Goal: Communication & Community: Answer question/provide support

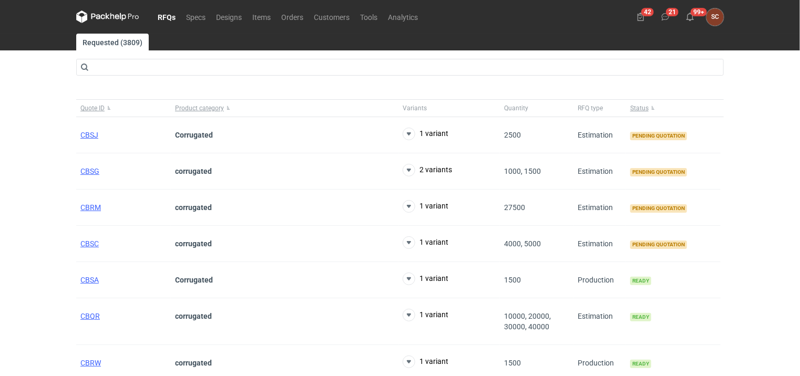
click at [298, 24] on nav "RFQs Specs Designs Items Orders Customers Tools Analytics" at bounding box center [249, 17] width 347 height 34
click at [297, 19] on link "Orders" at bounding box center [292, 17] width 33 height 13
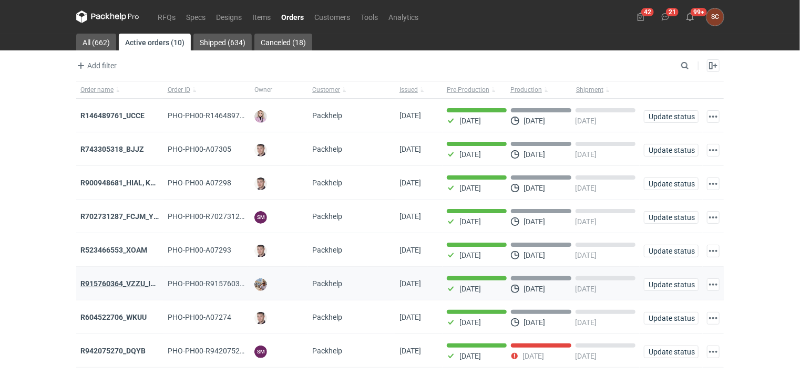
click at [128, 284] on strong "R915760364_VZZU_IOFY" at bounding box center [122, 283] width 84 height 8
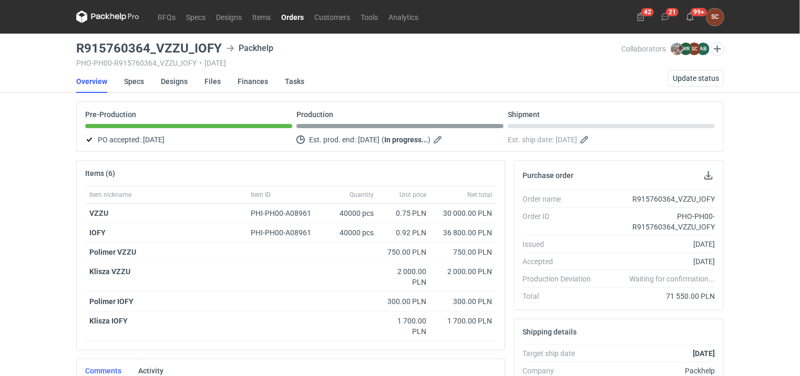
click at [285, 13] on link "Orders" at bounding box center [292, 17] width 33 height 13
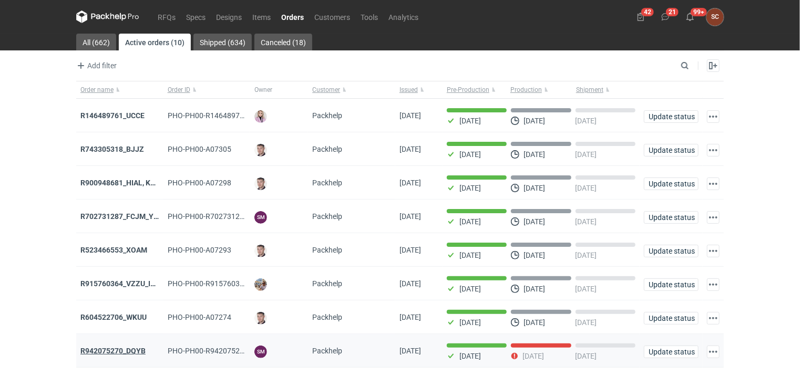
click at [128, 348] on strong "R942075270_DQYB" at bounding box center [112, 351] width 65 height 8
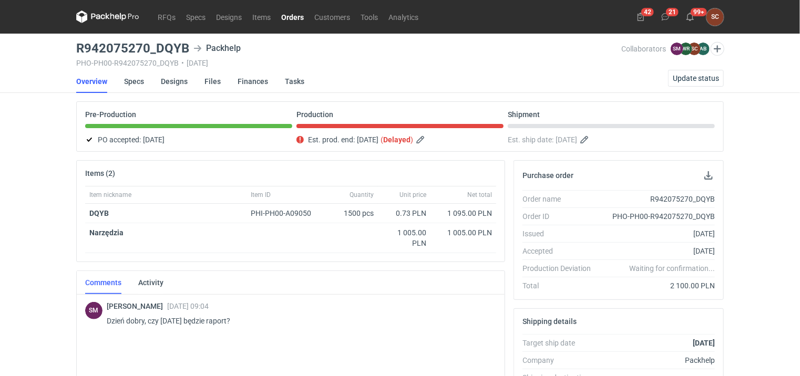
click at [286, 13] on link "Orders" at bounding box center [292, 17] width 33 height 13
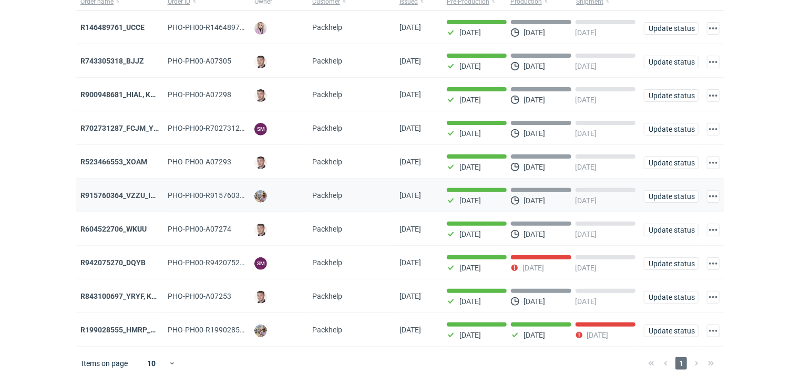
scroll to position [90, 0]
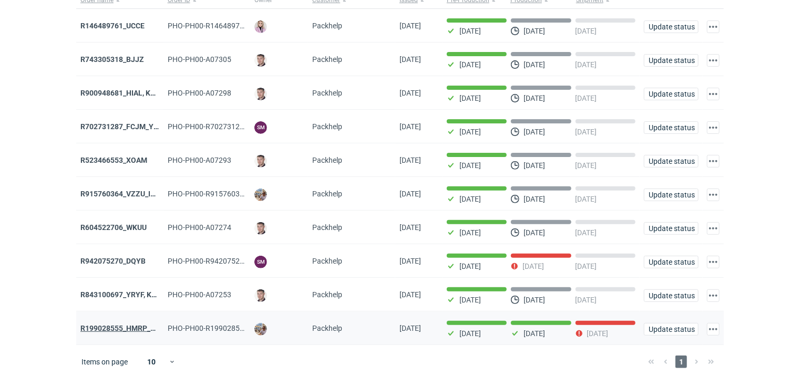
click at [132, 324] on strong "R199028555_HMRP_BKJH_VHKJ_ZOBC" at bounding box center [146, 328] width 133 height 8
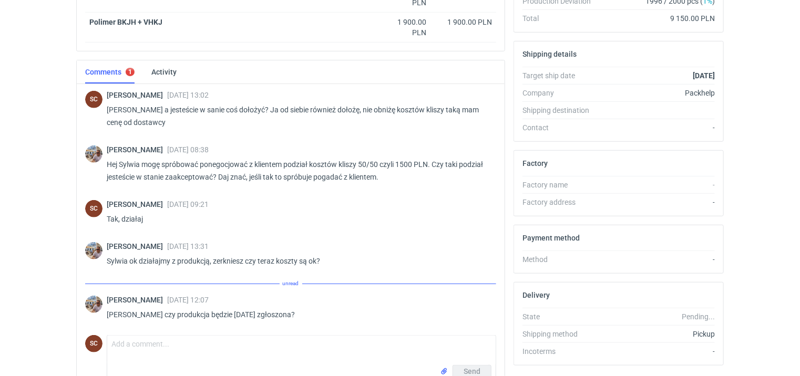
scroll to position [460, 0]
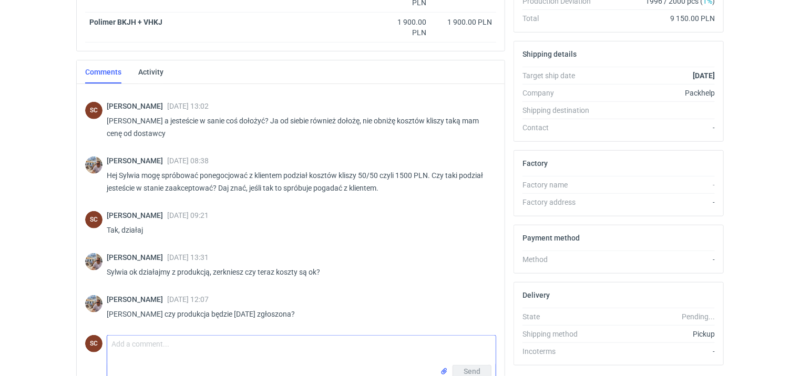
click at [183, 348] on textarea "Comment message" at bounding box center [301, 350] width 388 height 29
type textarea "[PERSON_NAME], przepraszam mam poślizg chwilowy już robię"
click at [466, 369] on span "Send" at bounding box center [471, 371] width 17 height 7
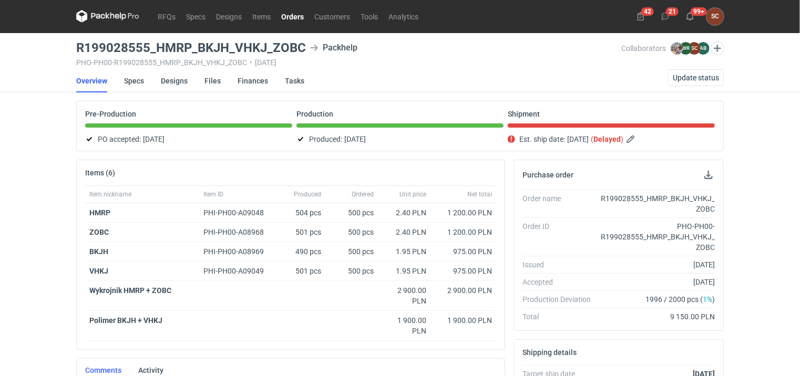
scroll to position [0, 0]
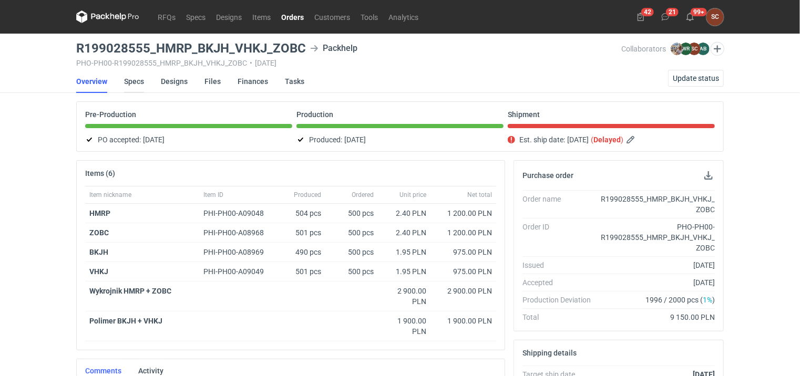
click at [141, 83] on link "Specs" at bounding box center [134, 81] width 20 height 23
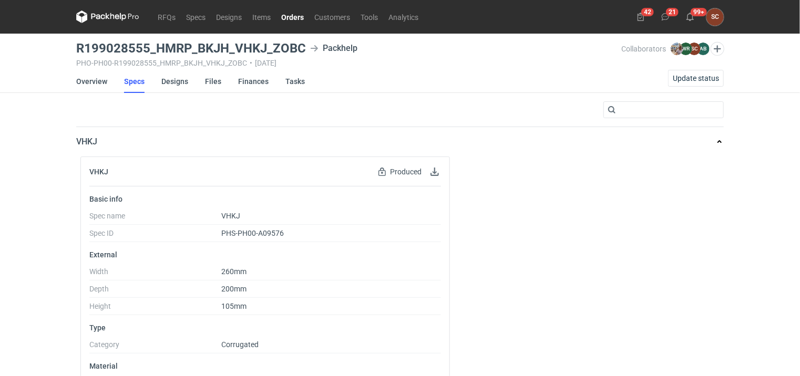
click at [108, 83] on li "Overview" at bounding box center [100, 81] width 48 height 23
click at [103, 82] on link "Overview" at bounding box center [91, 81] width 31 height 23
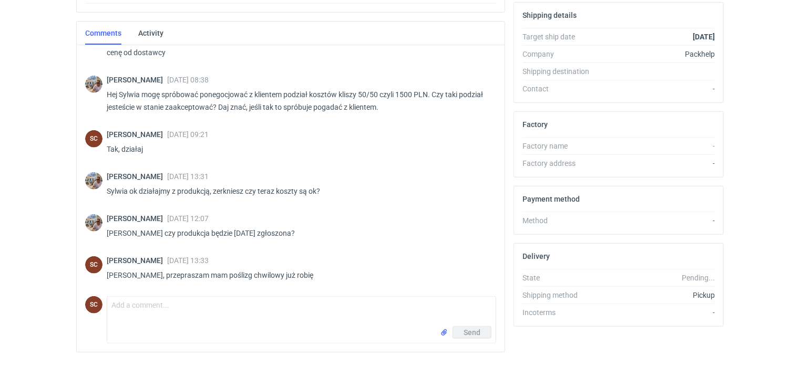
scroll to position [354, 0]
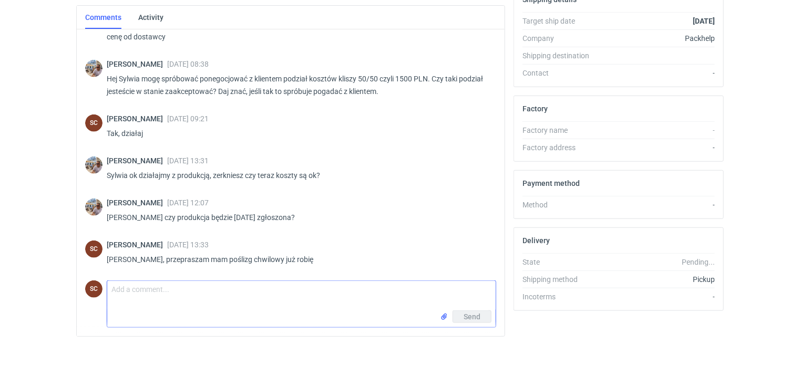
click at [139, 288] on textarea "Comment message" at bounding box center [301, 295] width 388 height 29
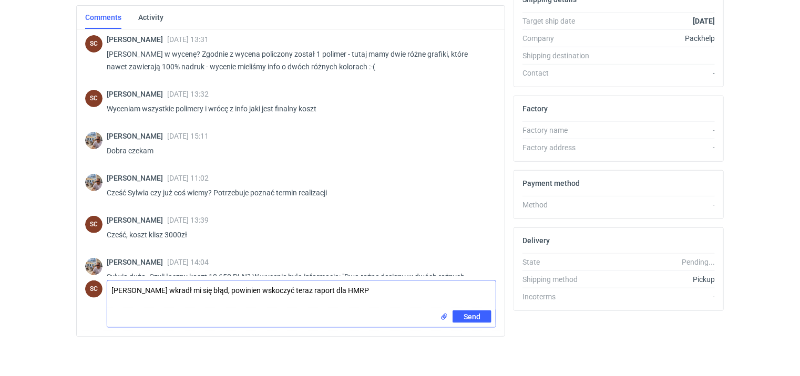
scroll to position [210, 0]
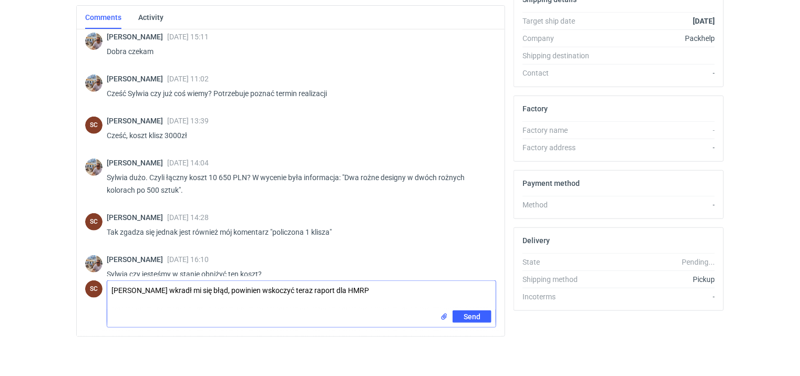
click at [351, 286] on textarea "[PERSON_NAME] wkradł mi się błąd, powinien wskoczyć teraz raport dla HMRP" at bounding box center [301, 295] width 388 height 29
click at [349, 291] on textarea "[PERSON_NAME] wkradł mi się błąd, powinien wskoczyć teraz raport dla HMRP" at bounding box center [301, 295] width 388 height 29
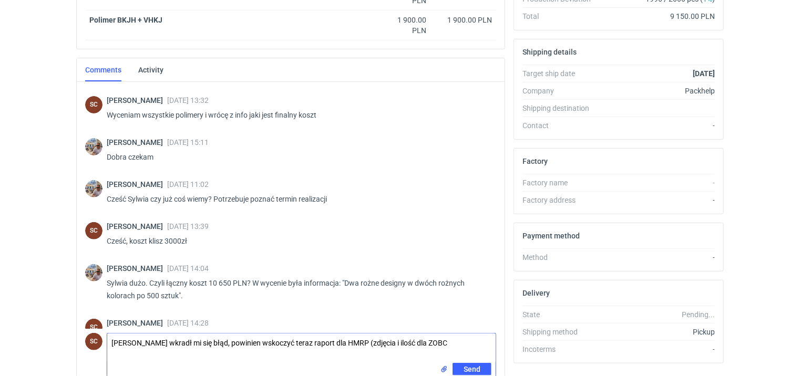
scroll to position [158, 0]
click at [422, 339] on textarea "[PERSON_NAME] wkradł mi się błąd, powinien wskoczyć teraz raport dla HMRP (zdję…" at bounding box center [301, 348] width 388 height 29
type textarea "[PERSON_NAME] wkradł mi się błąd, powinien wskoczyć teraz raport dla HMRP (zdję…"
click at [470, 366] on span "Send" at bounding box center [471, 369] width 17 height 7
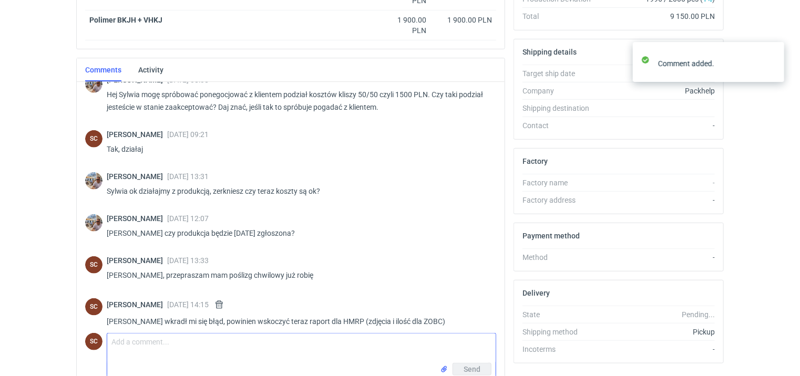
scroll to position [548, 0]
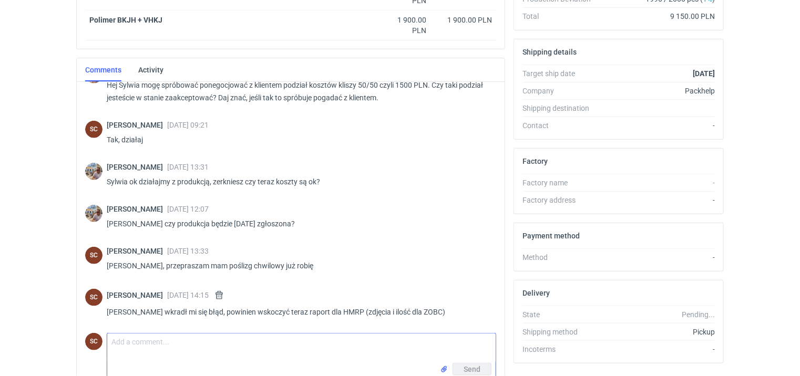
click at [311, 336] on textarea "Comment message" at bounding box center [301, 348] width 388 height 29
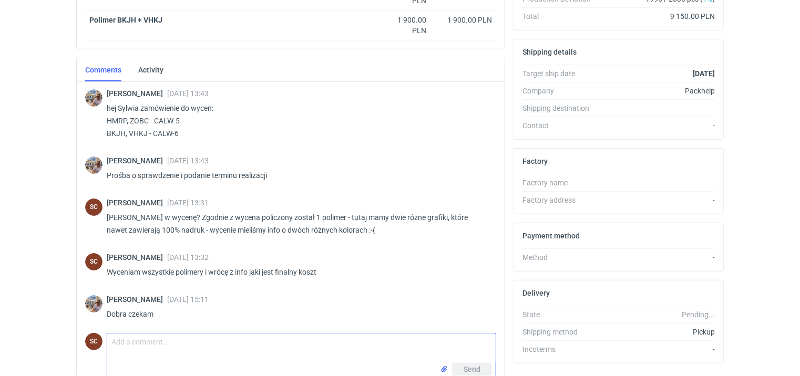
scroll to position [0, 0]
